Goal: Task Accomplishment & Management: Manage account settings

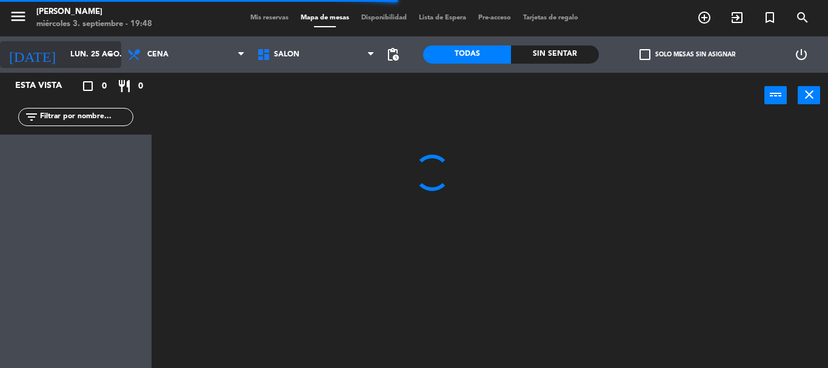
click at [98, 45] on input "lun. 25 ago." at bounding box center [115, 54] width 102 height 21
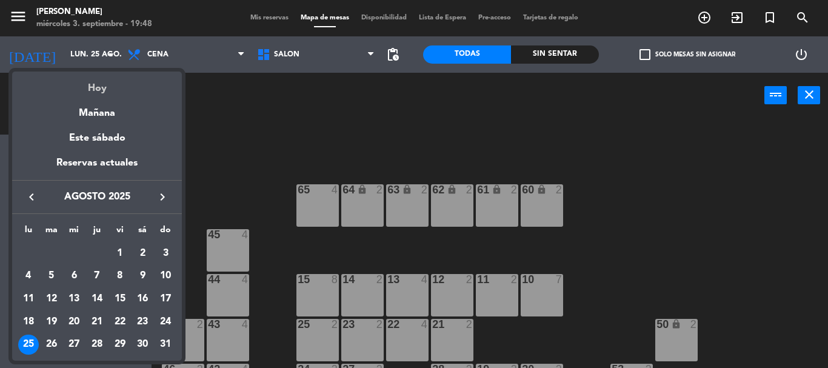
click at [102, 94] on div "Hoy" at bounding box center [97, 84] width 170 height 25
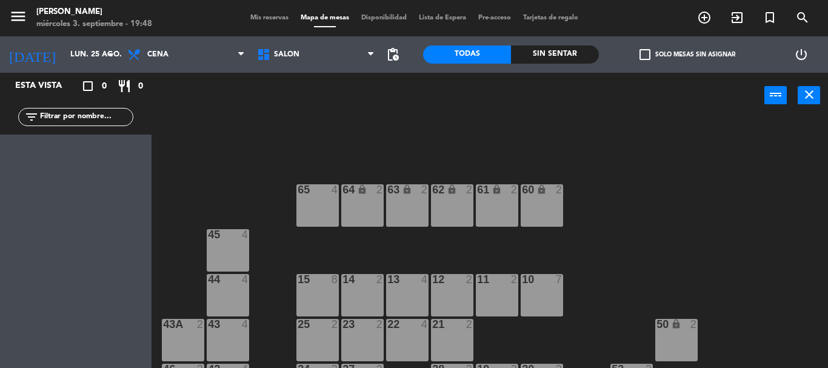
type input "[DATE]"
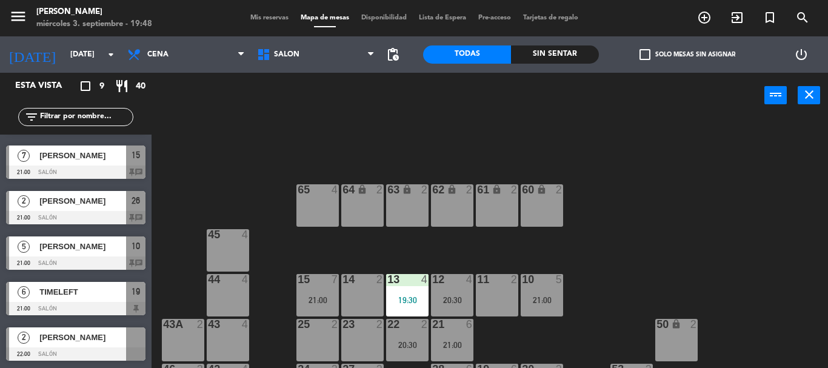
scroll to position [56, 0]
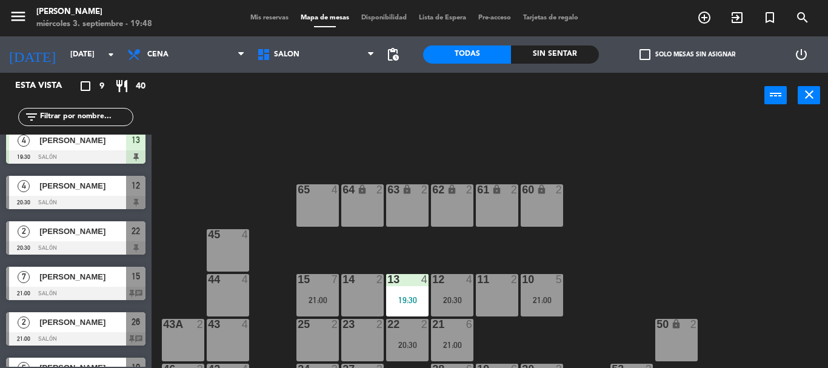
click at [85, 318] on span "[PERSON_NAME]" at bounding box center [82, 322] width 87 height 13
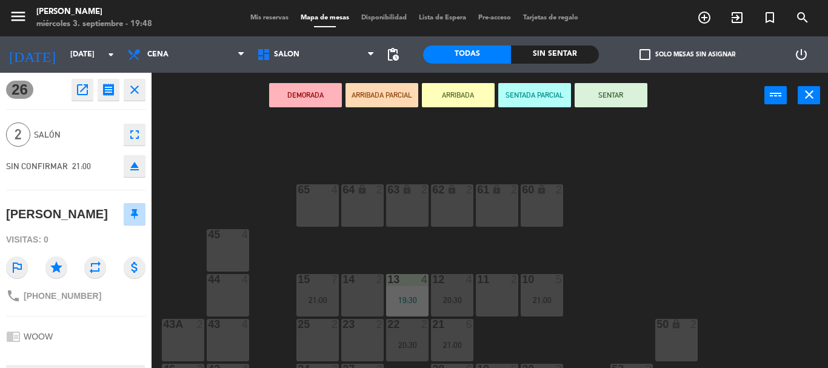
click at [89, 92] on icon "open_in_new" at bounding box center [82, 89] width 15 height 15
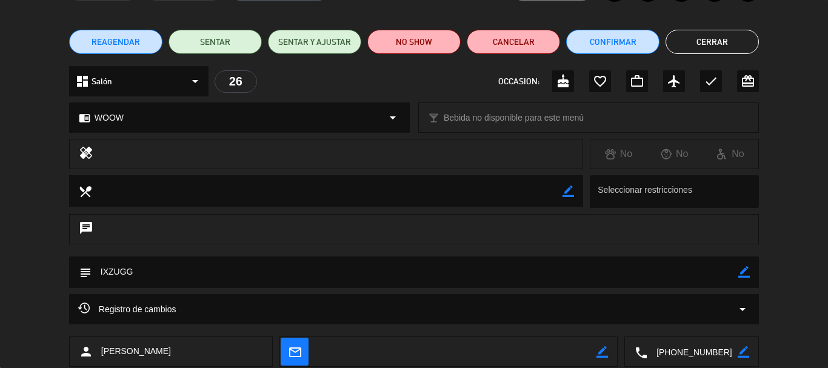
scroll to position [0, 0]
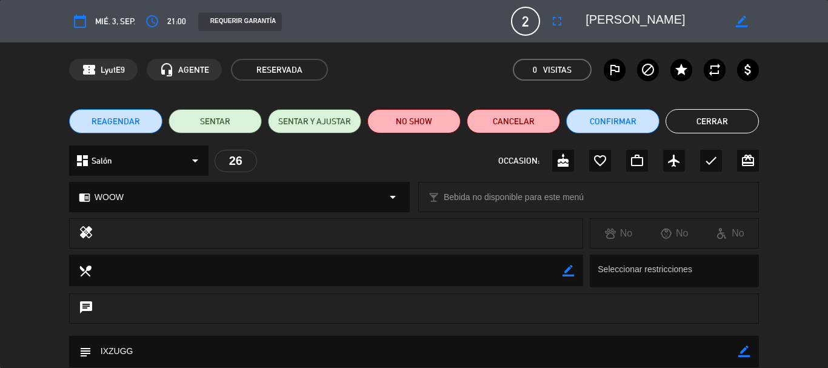
click at [686, 116] on button "Cerrar" at bounding box center [712, 121] width 93 height 24
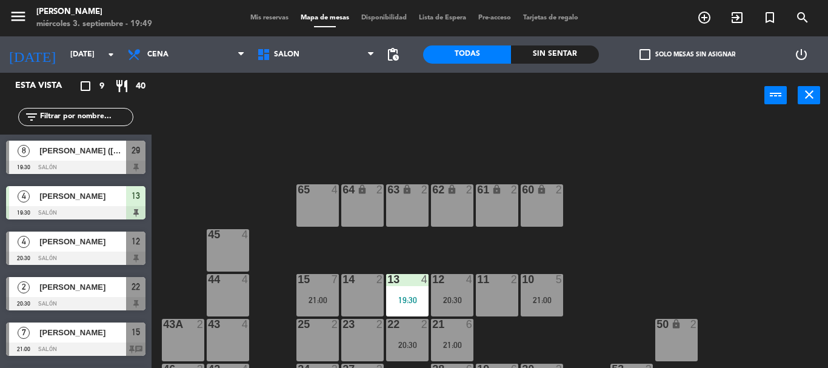
click at [267, 24] on div "menu [PERSON_NAME][DATE] 3. septiembre - 19:49 Mis reservas Mapa de mesas Dispo…" at bounding box center [414, 18] width 828 height 36
click at [272, 19] on span "Mis reservas" at bounding box center [269, 18] width 50 height 7
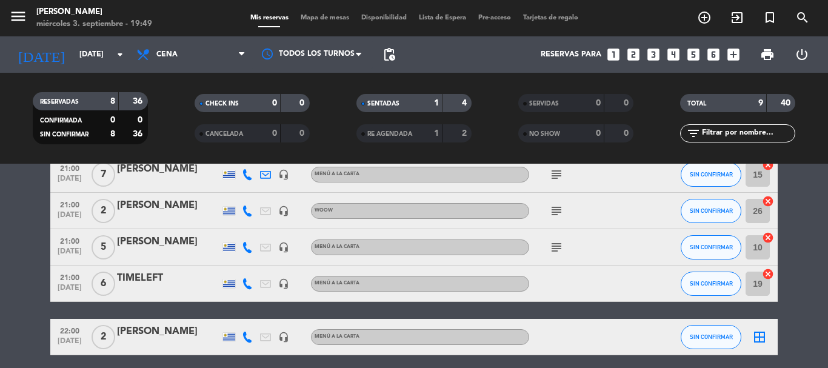
scroll to position [182, 0]
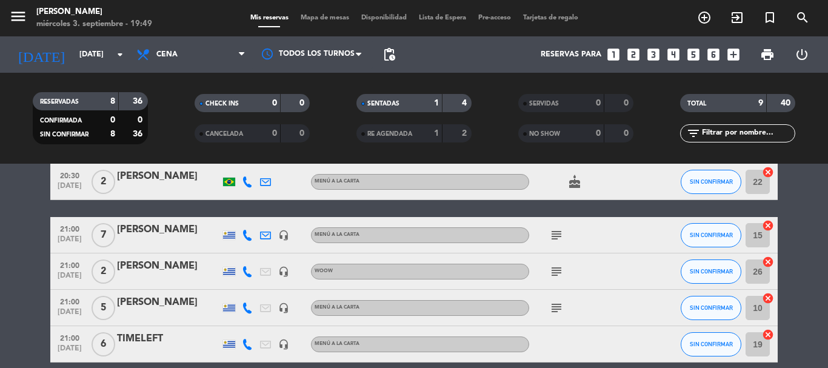
click at [282, 273] on icon "headset_mic" at bounding box center [283, 271] width 11 height 11
click at [73, 270] on span "21:00" at bounding box center [70, 265] width 30 height 14
click at [30, 265] on bookings-row "19:30 [DATE] 8 [PERSON_NAME] ([PERSON_NAME]) headset_mic MENÚ A LA CARTA SIN CO…" at bounding box center [414, 227] width 828 height 378
click at [560, 276] on icon "subject" at bounding box center [556, 271] width 15 height 15
click at [25, 275] on bookings-row "19:30 [DATE] 8 [PERSON_NAME] ([PERSON_NAME]) headset_mic MENÚ A LA CARTA SIN CO…" at bounding box center [414, 227] width 828 height 378
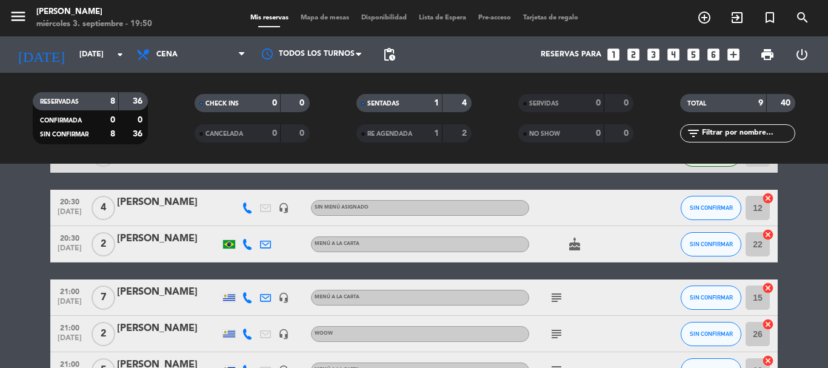
scroll to position [109, 0]
